Goal: Communication & Community: Answer question/provide support

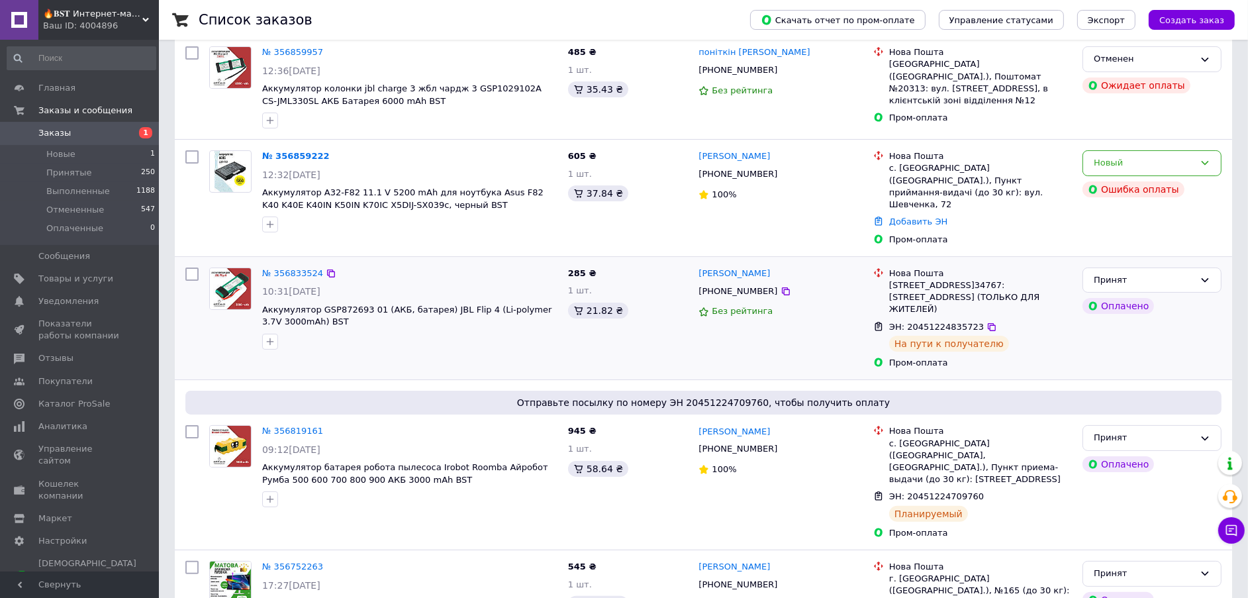
scroll to position [297, 0]
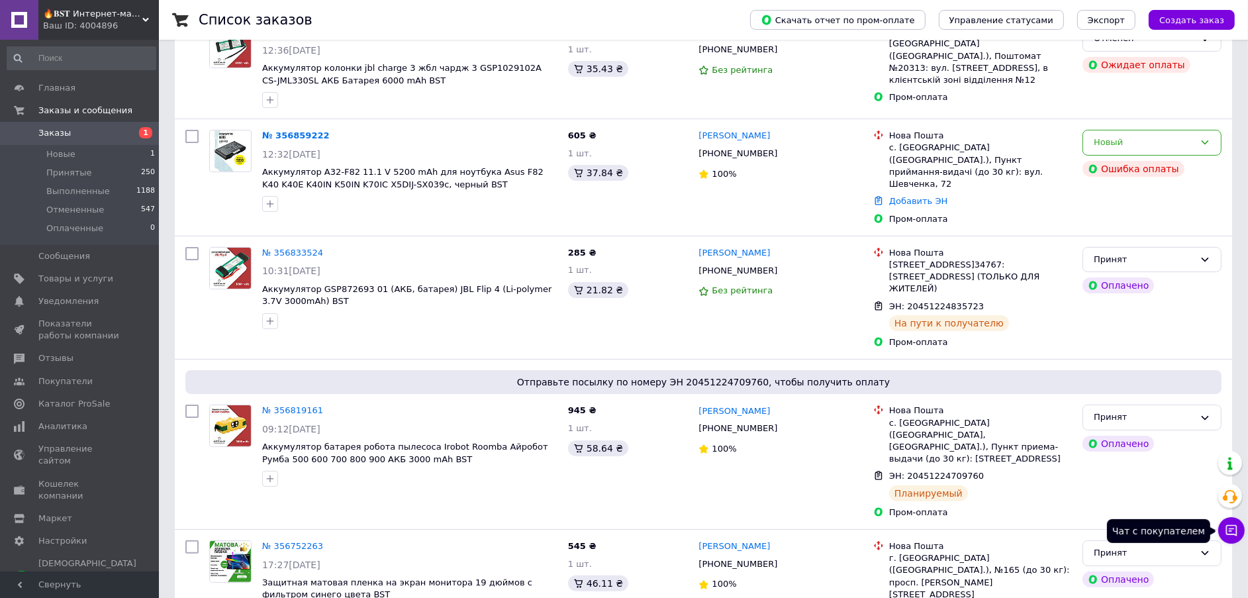
click at [1239, 531] on button "Чат с покупателем" at bounding box center [1231, 530] width 26 height 26
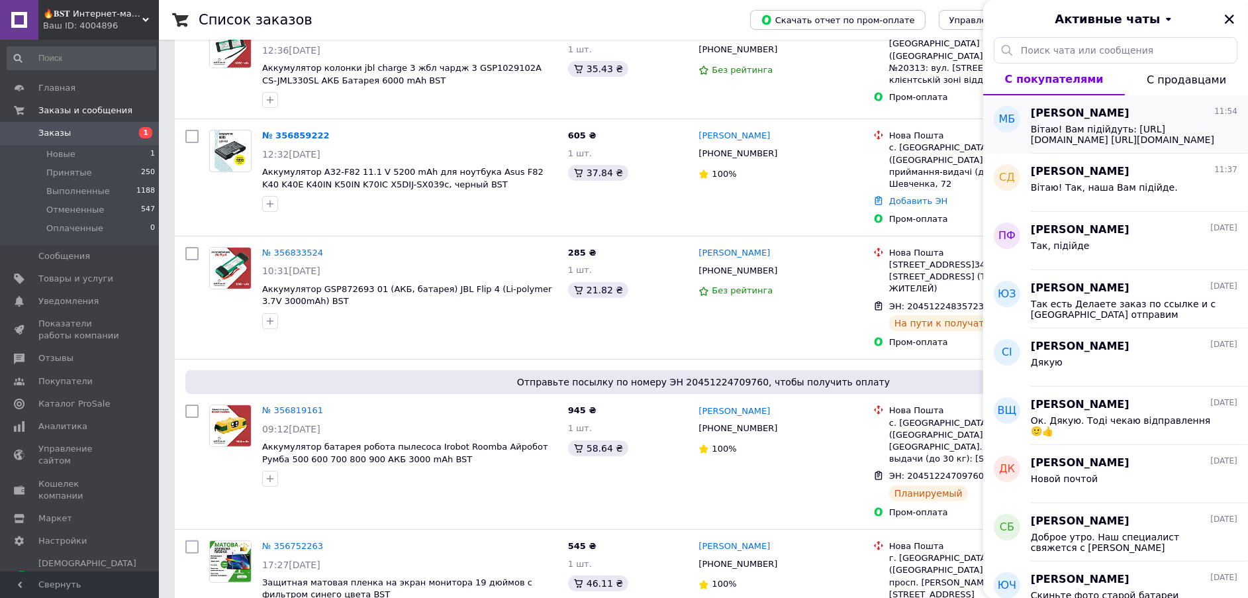
click at [1073, 138] on span "Вітаю! Вам підійдуть: [URL][DOMAIN_NAME] [URL][DOMAIN_NAME] Різниця у ємності -…" at bounding box center [1125, 134] width 188 height 21
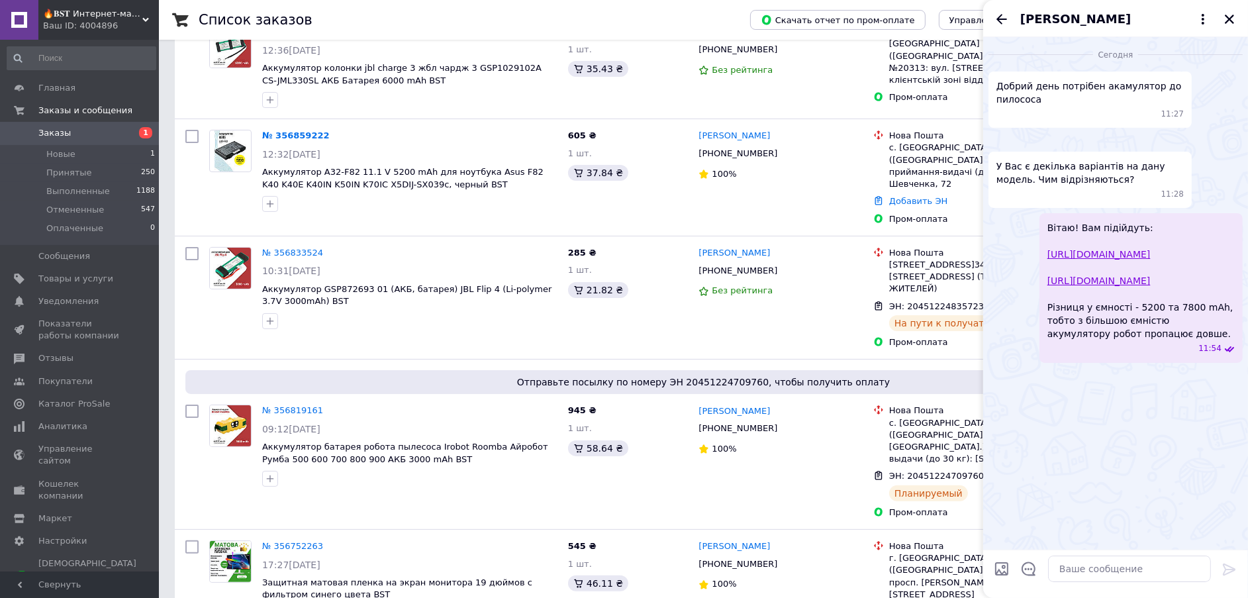
scroll to position [0, 0]
click at [1002, 16] on icon "Назад" at bounding box center [1002, 19] width 16 height 16
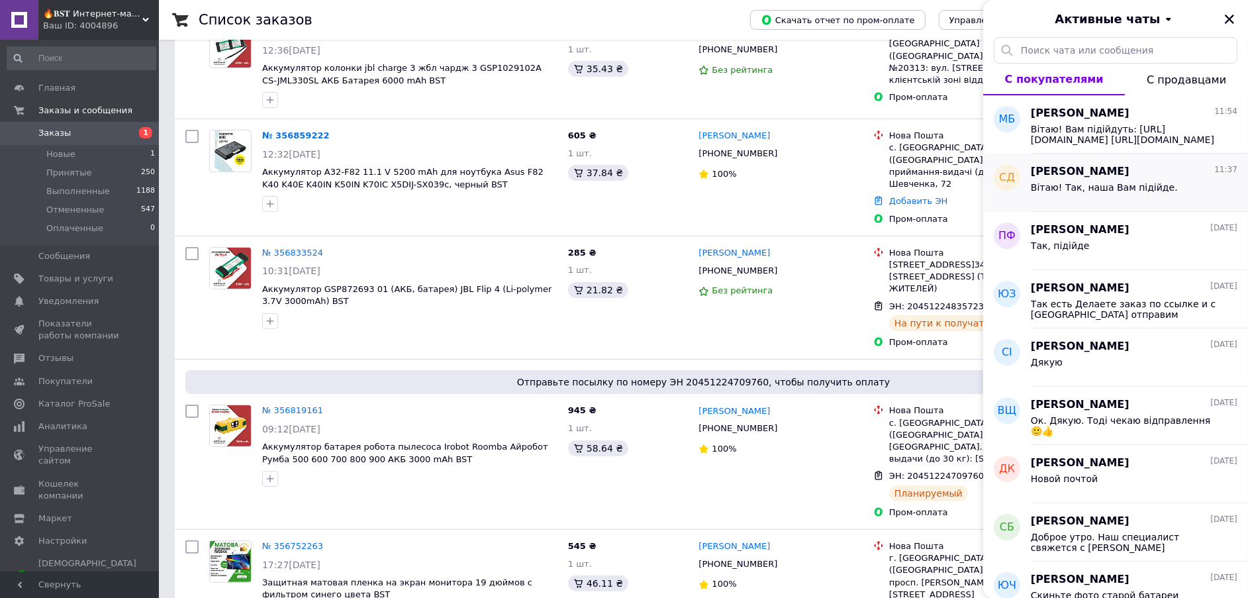
click at [1084, 194] on div "Вітаю! Так, наша Вам підійде." at bounding box center [1104, 191] width 147 height 19
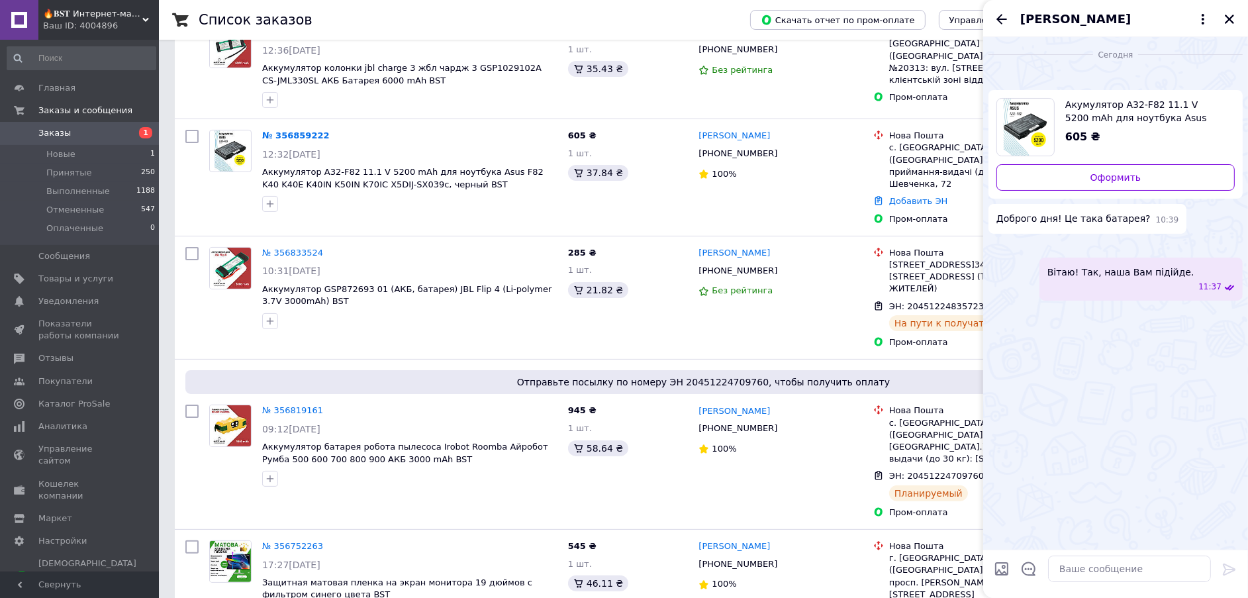
scroll to position [28, 0]
click at [1232, 252] on img at bounding box center [1237, 246] width 11 height 11
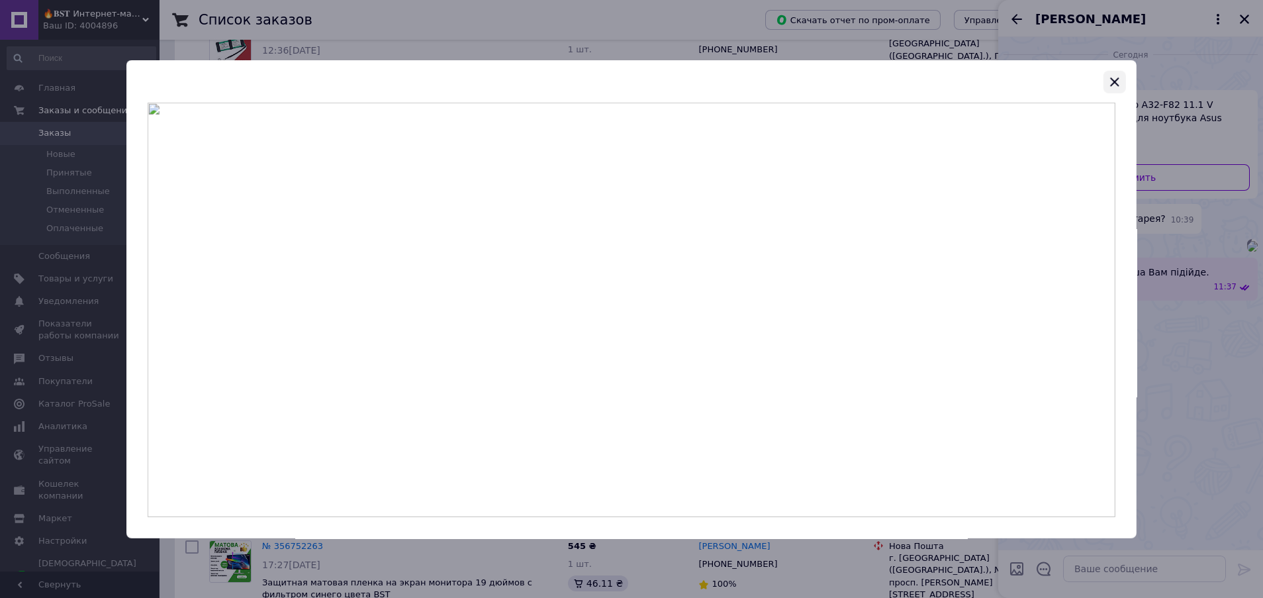
click at [1116, 79] on icon "button" at bounding box center [1115, 81] width 9 height 9
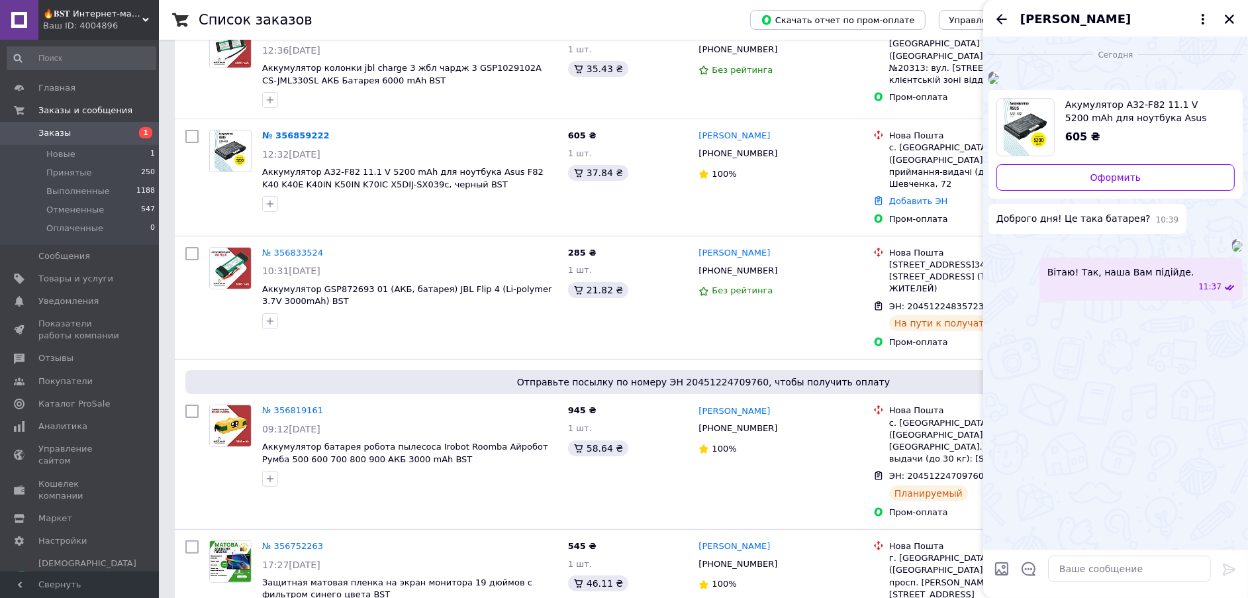
click at [1004, 19] on icon "Назад" at bounding box center [1002, 19] width 16 height 16
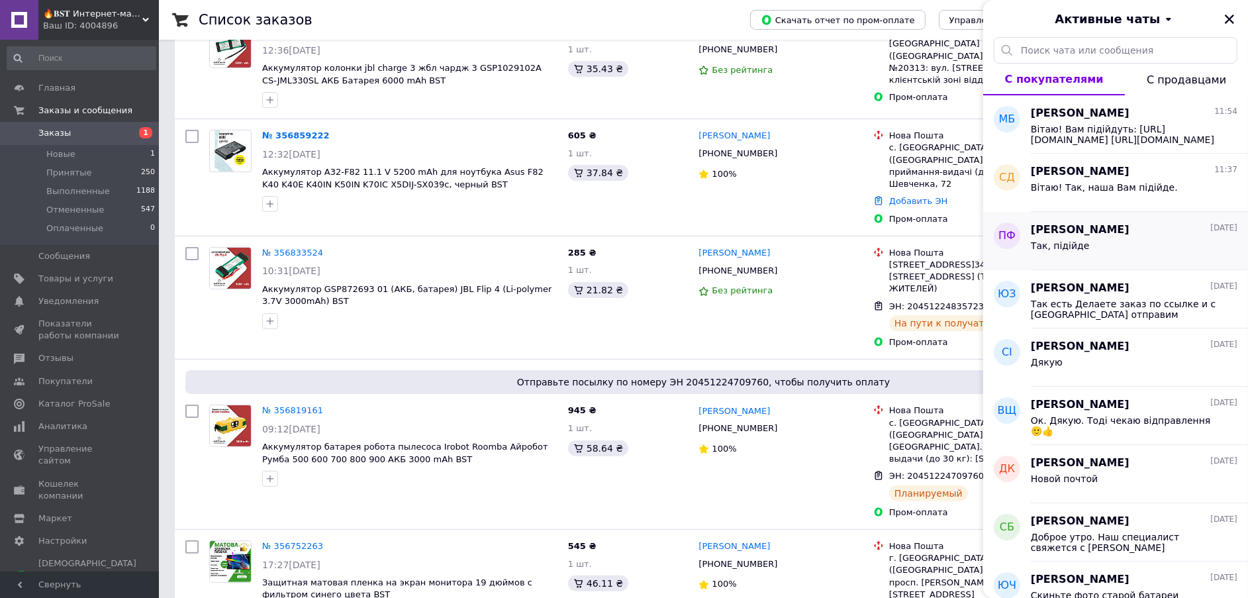
click at [1108, 246] on div "Так, підійде" at bounding box center [1134, 248] width 207 height 21
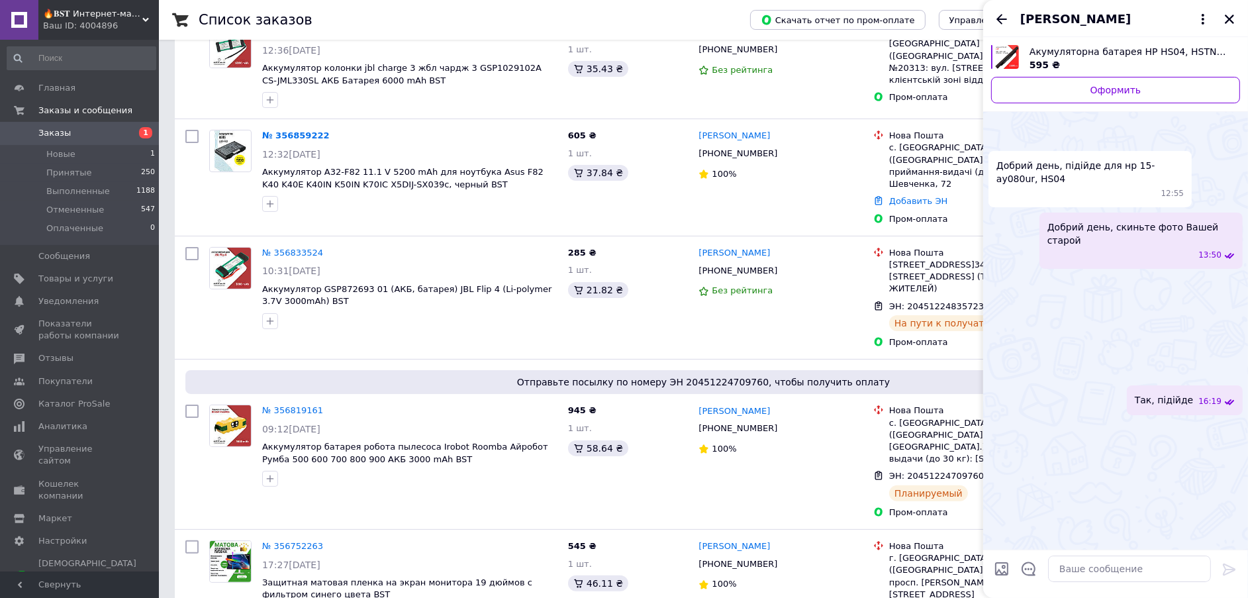
scroll to position [877, 0]
click at [1006, 19] on icon "Назад" at bounding box center [1001, 19] width 11 height 10
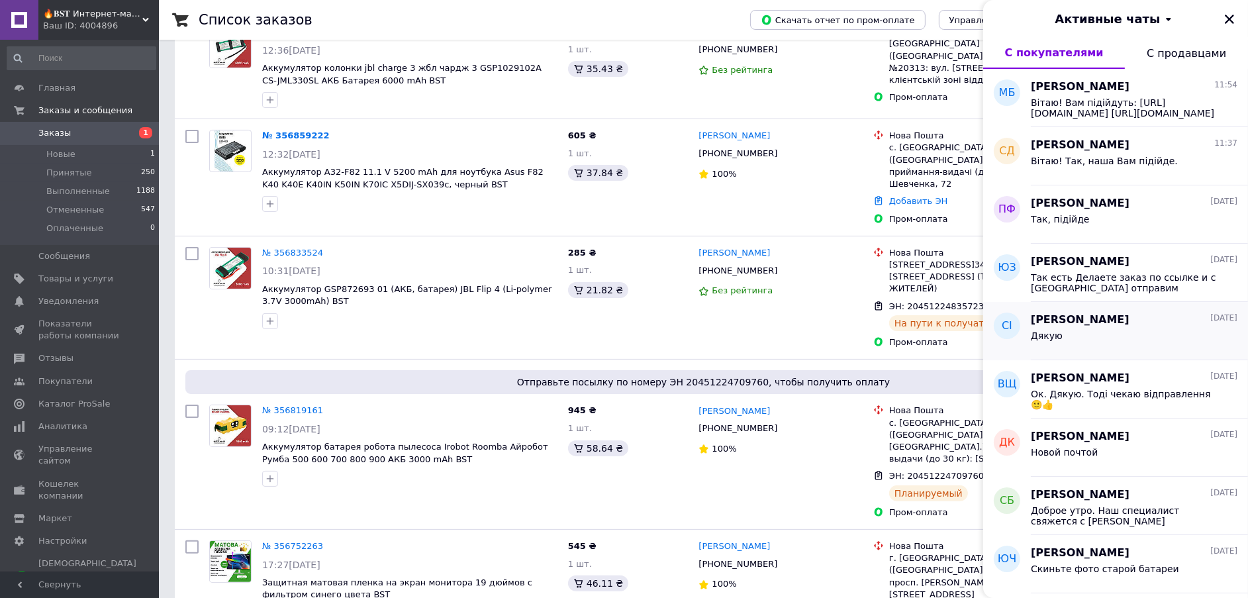
scroll to position [99, 0]
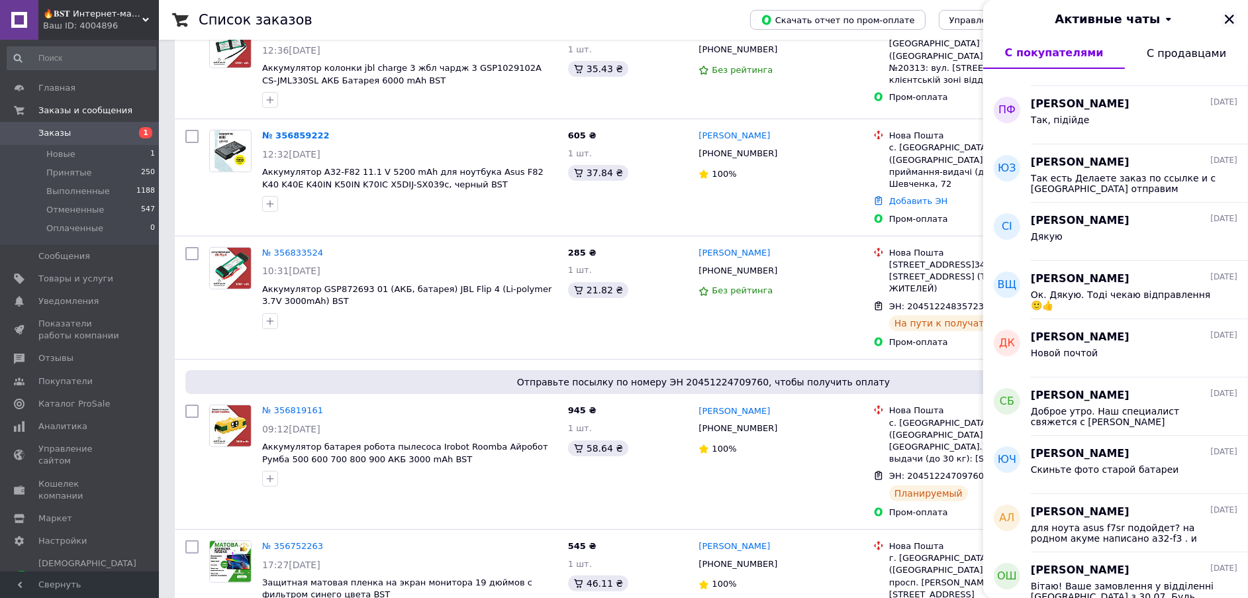
click at [1226, 22] on icon "Закрыть" at bounding box center [1229, 19] width 9 height 9
